Goal: Information Seeking & Learning: Learn about a topic

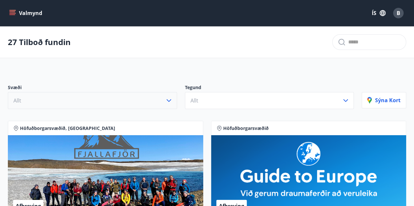
click at [141, 98] on button "Allt" at bounding box center [92, 100] width 169 height 17
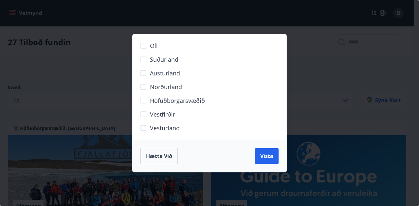
click at [165, 101] on span "Höfuðborgarsvæðið" at bounding box center [177, 101] width 55 height 9
click at [264, 157] on span "Vista" at bounding box center [266, 156] width 13 height 7
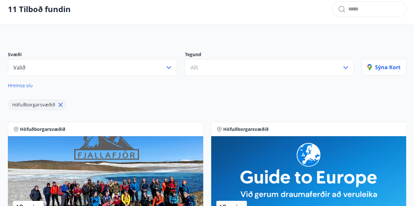
scroll to position [33, 0]
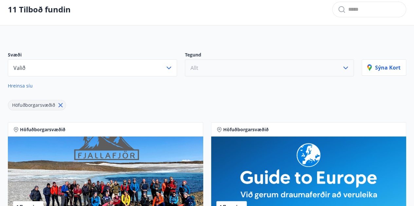
click at [239, 66] on button "Allt" at bounding box center [269, 68] width 169 height 17
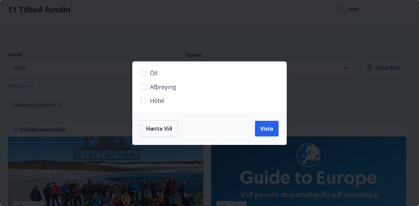
click at [177, 101] on label "Hótel" at bounding box center [205, 104] width 137 height 14
click at [263, 133] on button "Vista" at bounding box center [267, 129] width 24 height 16
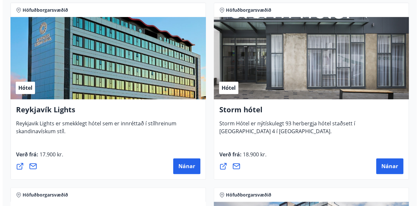
scroll to position [164, 0]
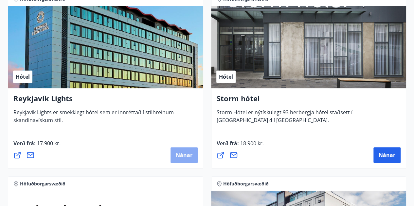
click at [183, 155] on span "Nánar" at bounding box center [184, 155] width 17 height 7
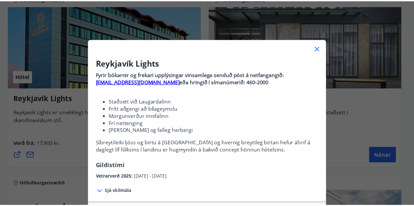
scroll to position [33, 0]
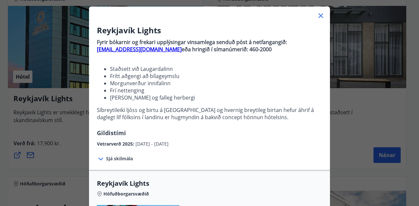
click at [317, 15] on icon at bounding box center [321, 16] width 8 height 8
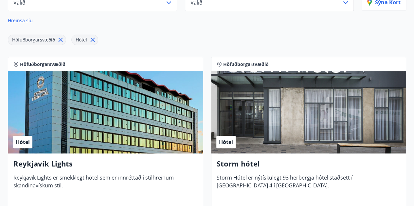
scroll to position [0, 0]
